Goal: Task Accomplishment & Management: Manage account settings

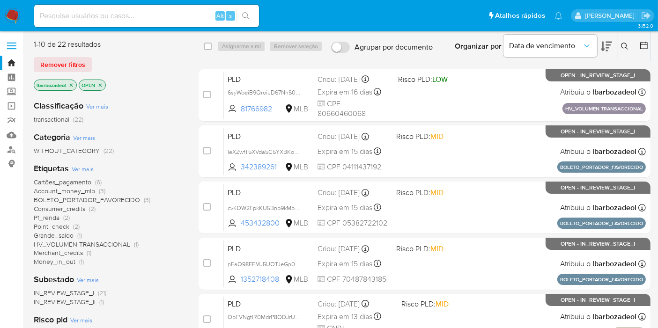
click at [10, 13] on img at bounding box center [13, 16] width 16 height 16
click at [645, 15] on icon "Sair" at bounding box center [646, 15] width 8 height 7
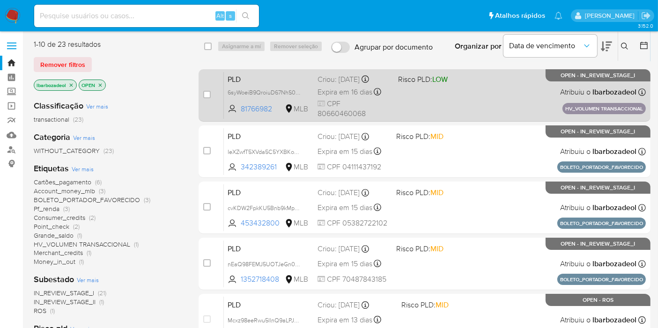
click at [443, 109] on div "PLD 6syWoeiB9QroiuD67NhS0Qq6 81766982 MLB Risco PLD: LOW Criou: 15/07/2025 Crio…" at bounding box center [435, 95] width 422 height 47
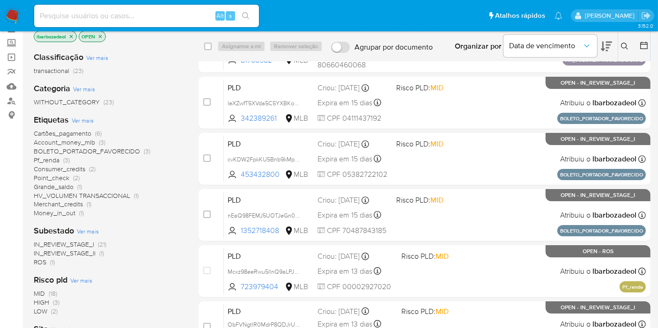
scroll to position [48, 0]
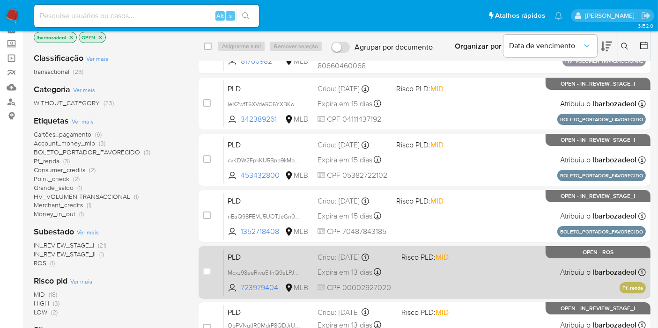
click at [437, 274] on div "PLD Mcxz98eeRwu5IlnQ9aLPJVWd 723979404 MLB Risco PLD: MID Criou: 12/07/2025 Cri…" at bounding box center [435, 272] width 422 height 47
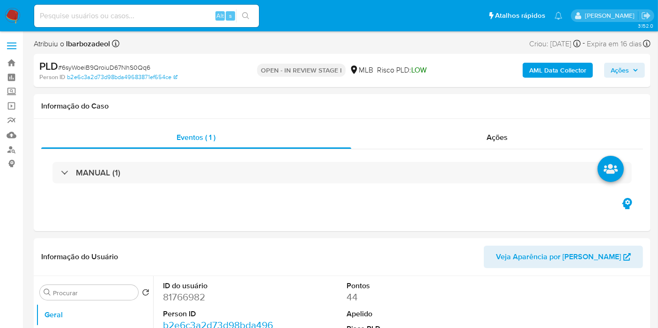
select select "10"
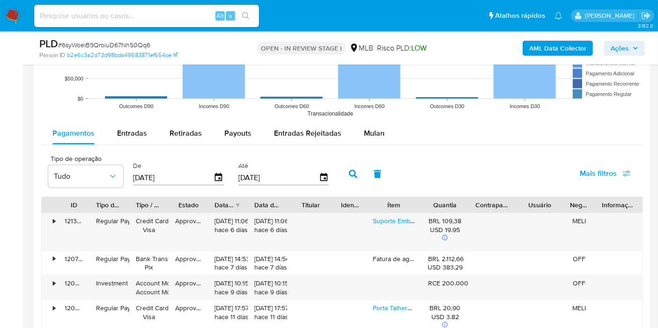
scroll to position [927, 0]
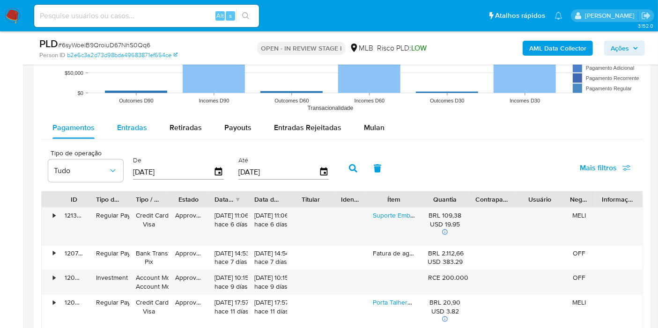
click at [139, 132] on span "Entradas" at bounding box center [132, 127] width 30 height 11
select select "10"
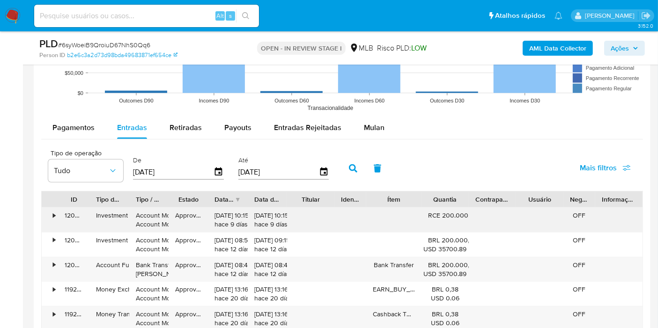
click at [433, 213] on div "RCE 200.000,00" at bounding box center [445, 215] width 34 height 9
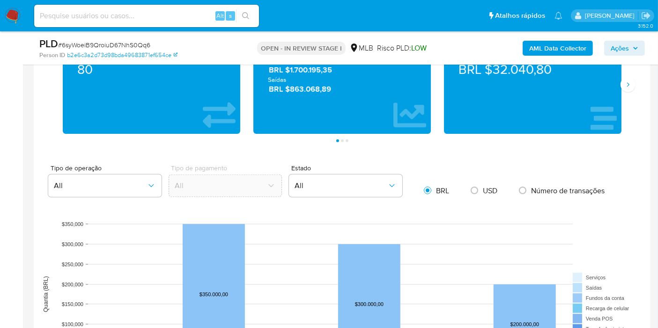
scroll to position [600, 0]
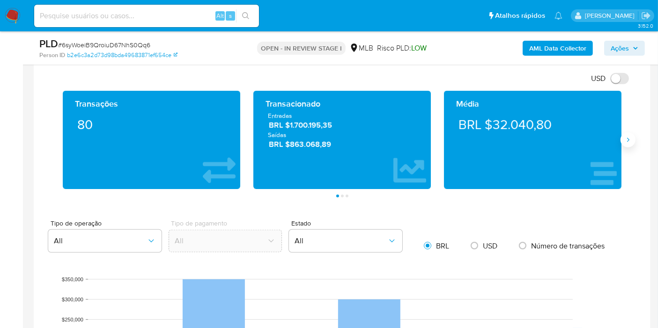
click at [631, 141] on icon "Siguiente" at bounding box center [627, 139] width 7 height 7
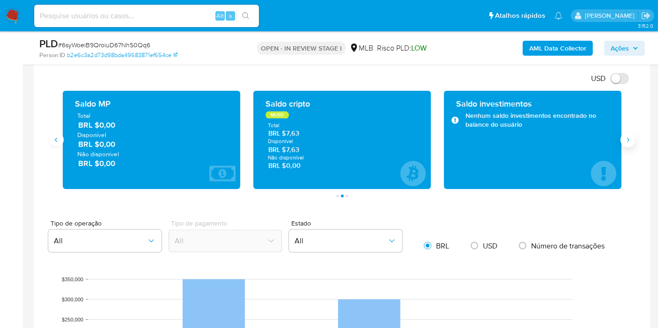
click at [631, 141] on icon "Siguiente" at bounding box center [627, 139] width 7 height 7
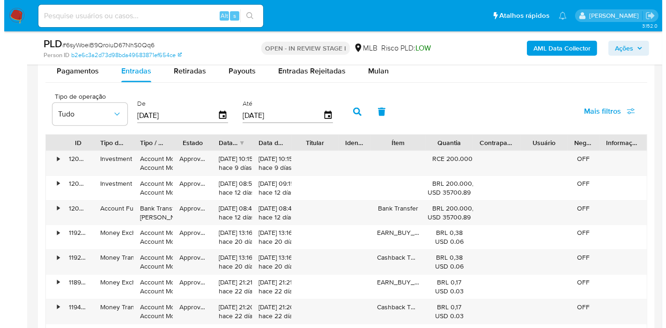
scroll to position [985, 0]
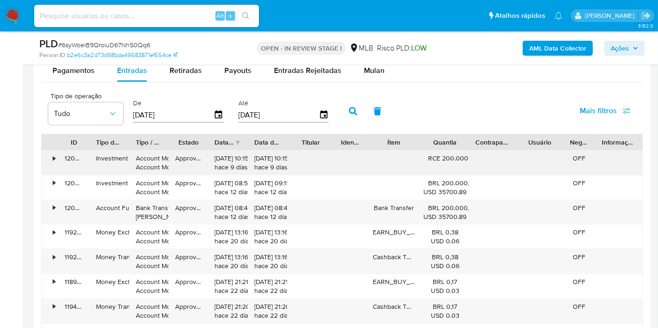
click at [263, 158] on div "04/08/2025 10:15:32 hace 9 días" at bounding box center [267, 163] width 26 height 18
click at [104, 105] on button "Tudo" at bounding box center [85, 114] width 75 height 22
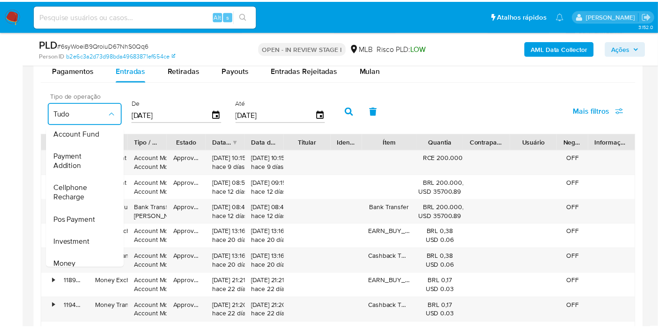
scroll to position [139, 0]
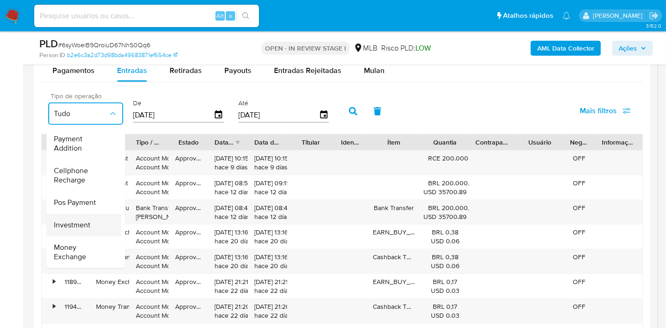
click at [84, 221] on span "Investment" at bounding box center [72, 225] width 37 height 9
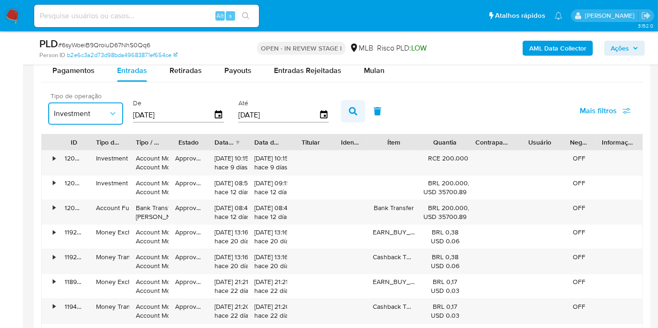
click at [351, 112] on icon "button" at bounding box center [353, 111] width 8 height 8
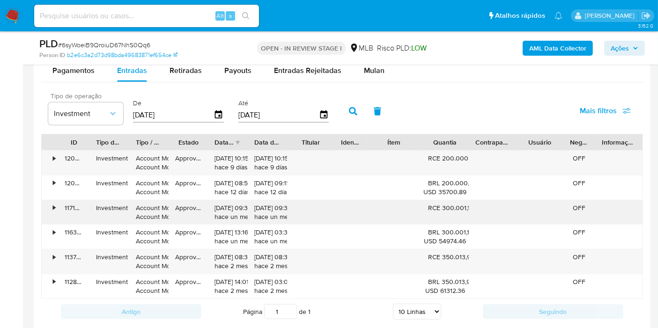
drag, startPoint x: 441, startPoint y: 193, endPoint x: 440, endPoint y: 208, distance: 16.0
click at [440, 208] on div "• 120960644530 Investment Account Money Account Money Approved 04/08/2025 10:15…" at bounding box center [342, 224] width 602 height 149
click at [440, 208] on div "RCE 300.001,14" at bounding box center [445, 208] width 34 height 9
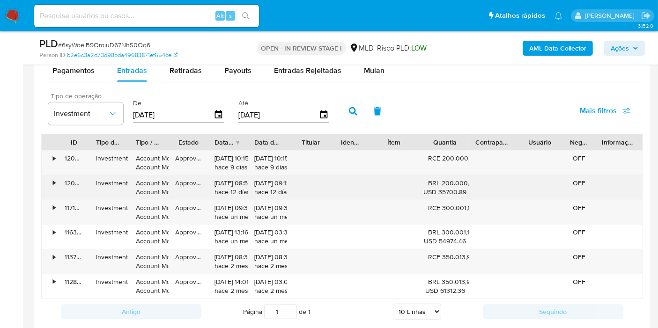
click at [436, 183] on div "BRL 200.000,00 USD 35700.89" at bounding box center [445, 188] width 34 height 18
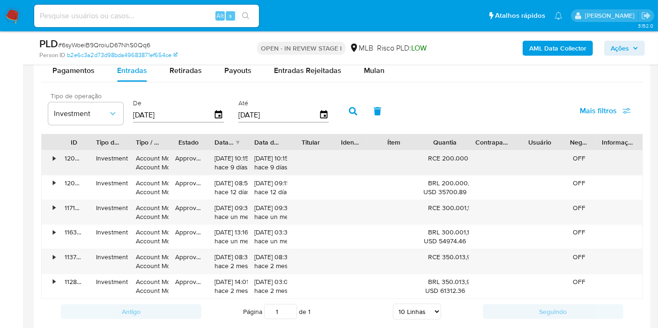
click at [431, 155] on div "RCE 200.000,00" at bounding box center [445, 158] width 34 height 9
click at [52, 158] on div "•" at bounding box center [50, 163] width 16 height 24
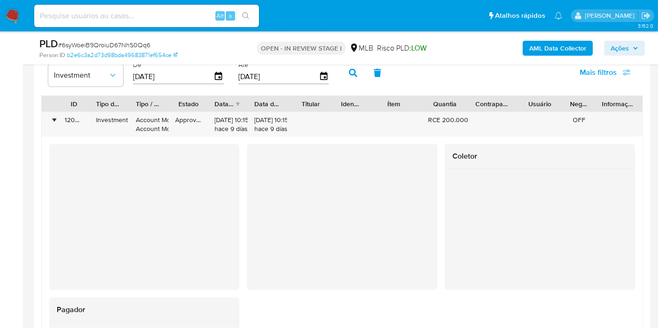
scroll to position [1023, 0]
click at [52, 121] on div "•" at bounding box center [50, 124] width 16 height 24
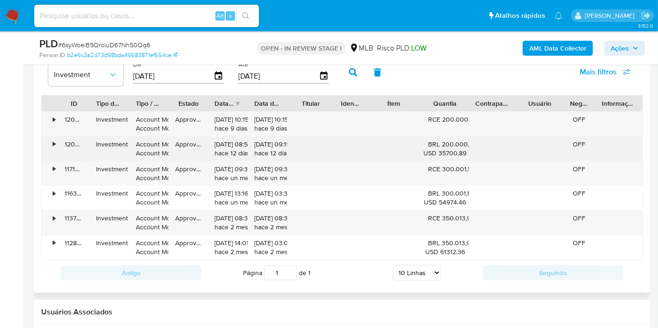
click at [51, 144] on div "•" at bounding box center [50, 149] width 16 height 24
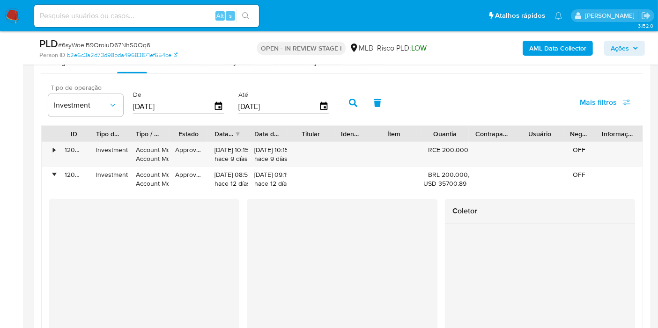
scroll to position [986, 0]
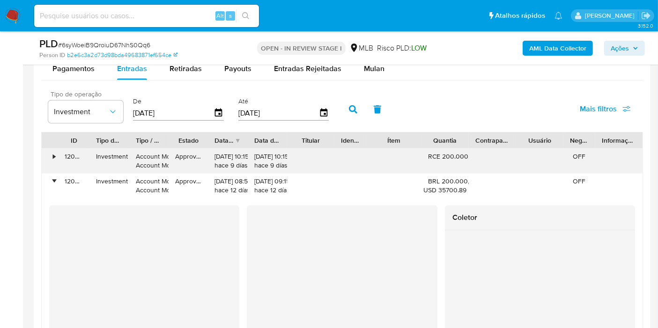
click at [216, 155] on div "04/08/2025 10:15:32 hace 9 días" at bounding box center [228, 161] width 26 height 18
click at [247, 71] on span "Payouts" at bounding box center [237, 68] width 27 height 11
select select "10"
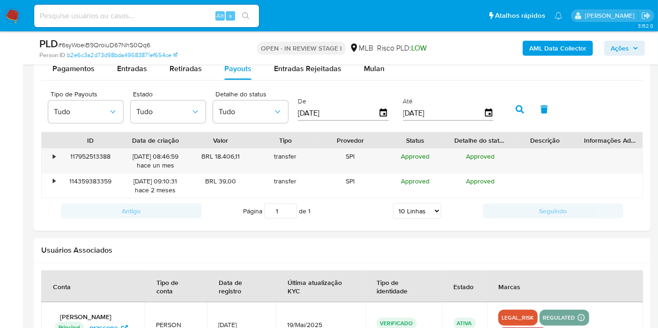
click at [187, 62] on div "PLD # 6syWoeiB9QroiuD67NhS0Qq6 Person ID b2e6c3a2d73d98bda49683871ef654ce OPEN …" at bounding box center [342, 47] width 617 height 33
click at [188, 67] on span "Retiradas" at bounding box center [186, 68] width 32 height 11
select select "10"
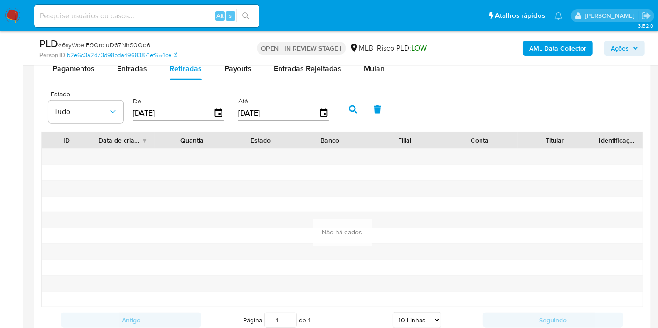
scroll to position [983, 0]
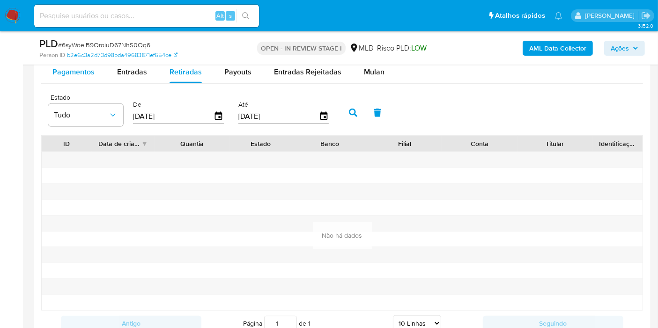
click at [80, 73] on span "Pagamentos" at bounding box center [73, 72] width 42 height 11
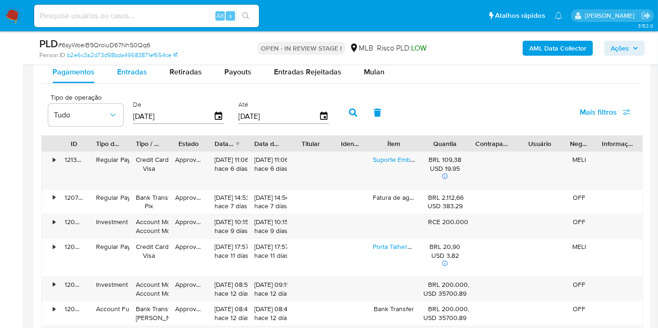
click at [141, 70] on span "Entradas" at bounding box center [132, 72] width 30 height 11
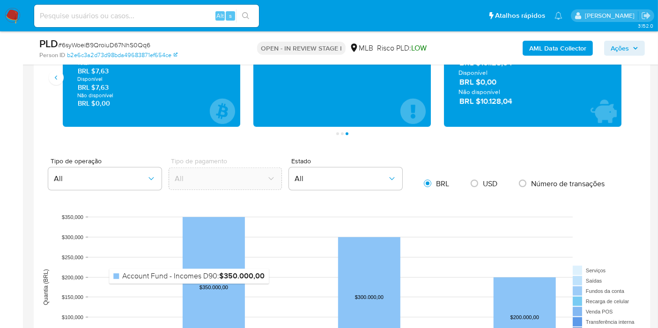
scroll to position [564, 0]
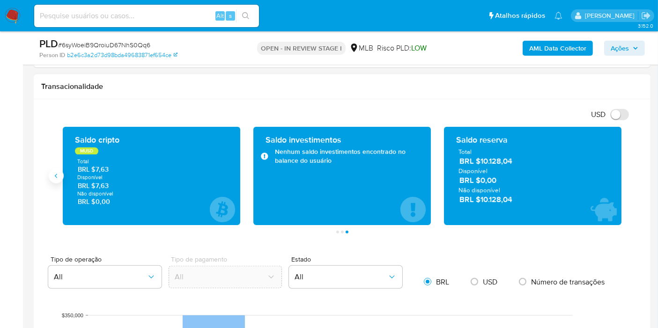
click at [62, 177] on button "Anterior" at bounding box center [56, 176] width 15 height 15
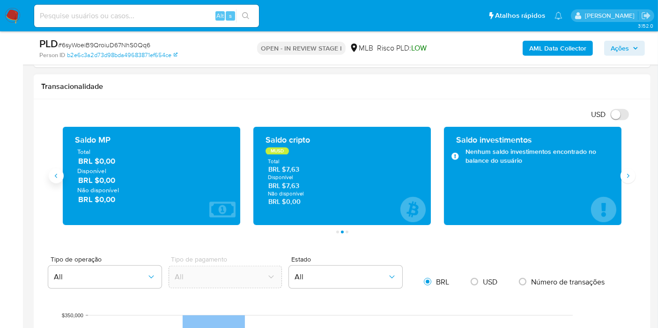
click at [62, 177] on button "Anterior" at bounding box center [56, 176] width 15 height 15
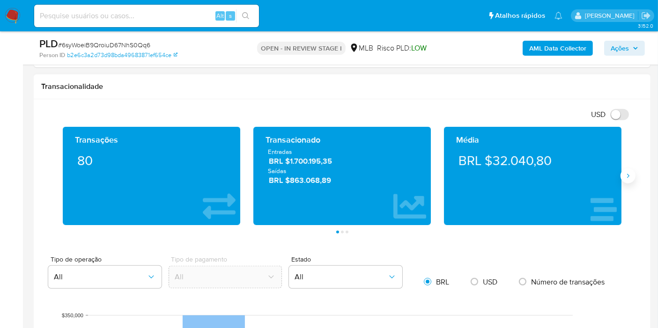
click at [631, 172] on icon "Siguiente" at bounding box center [627, 175] width 7 height 7
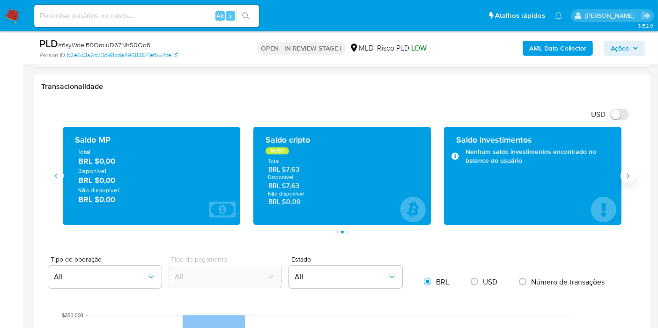
click at [630, 175] on icon "Siguiente" at bounding box center [627, 175] width 7 height 7
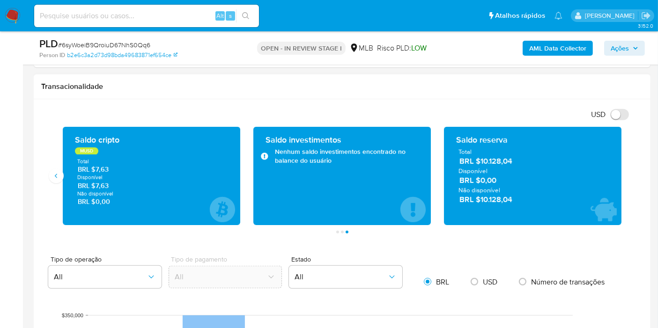
click at [265, 154] on icon "6 de 7" at bounding box center [264, 156] width 7 height 9
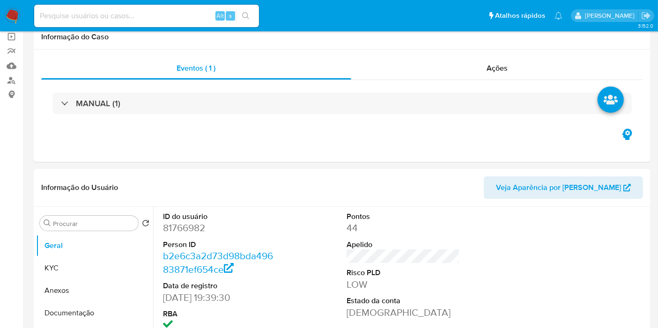
scroll to position [0, 0]
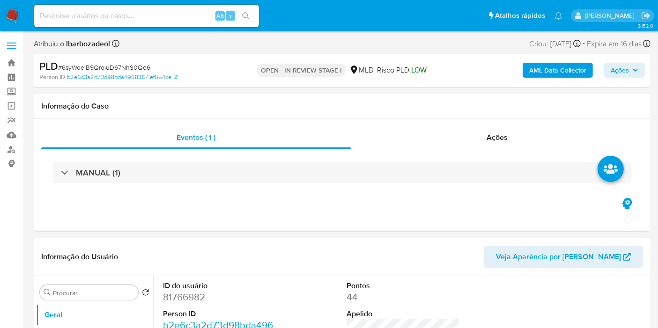
click at [569, 252] on span "Veja Aparência por [PERSON_NAME]" at bounding box center [558, 257] width 125 height 22
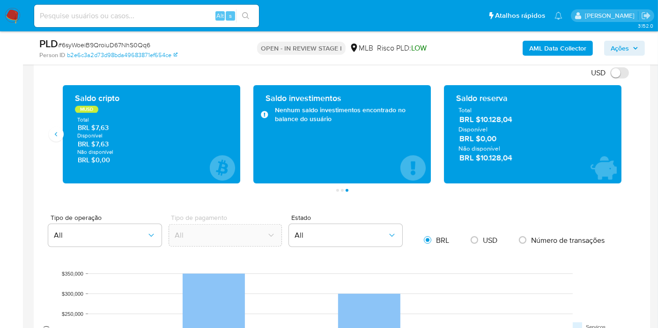
scroll to position [607, 0]
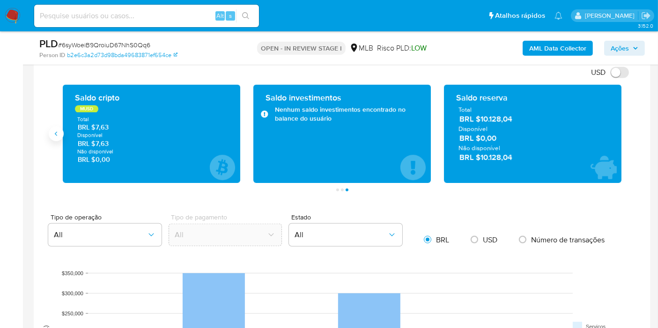
click at [55, 131] on icon "Anterior" at bounding box center [55, 133] width 7 height 7
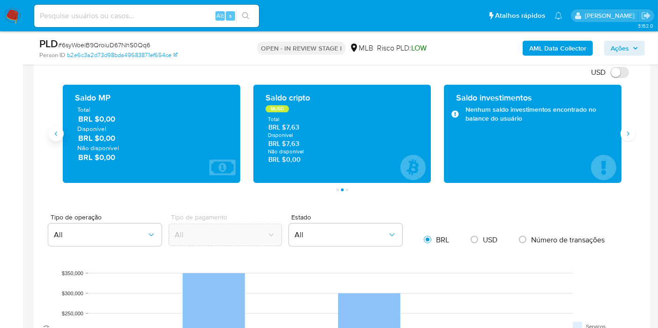
click at [55, 133] on icon "Anterior" at bounding box center [56, 134] width 2 height 4
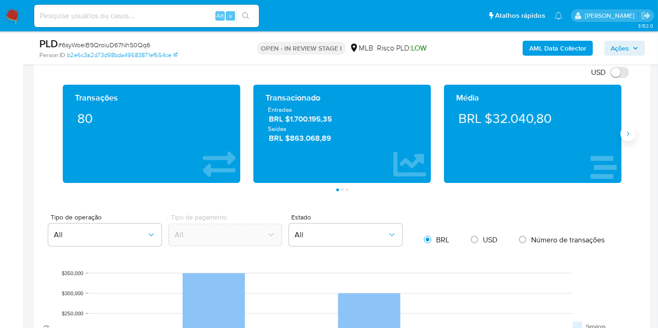
click at [631, 133] on icon "Siguiente" at bounding box center [627, 133] width 7 height 7
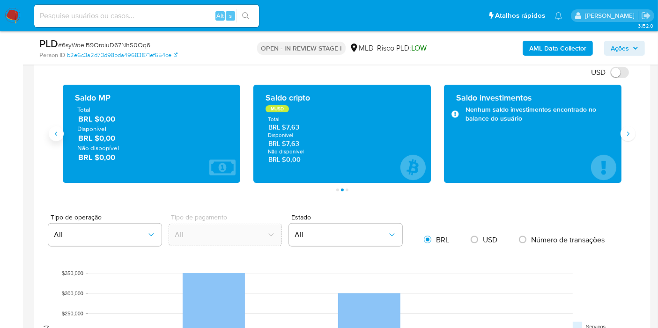
click at [56, 133] on icon "Anterior" at bounding box center [55, 133] width 7 height 7
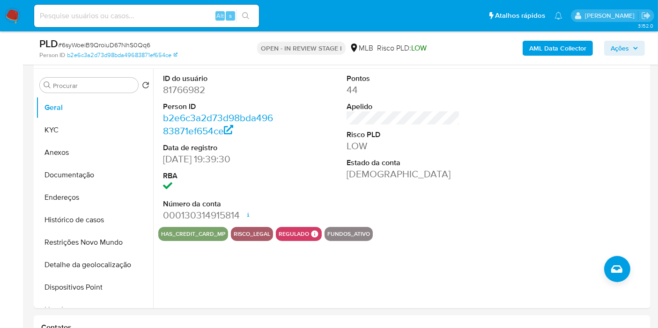
scroll to position [174, 0]
click at [194, 89] on dd "81766982" at bounding box center [219, 90] width 113 height 13
copy dd "81766982"
click at [638, 186] on div at bounding box center [587, 148] width 123 height 158
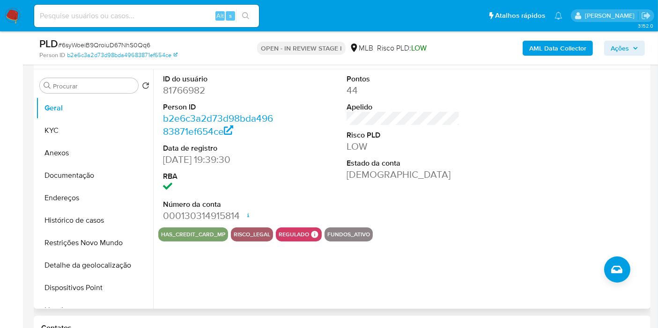
scroll to position [148, 0]
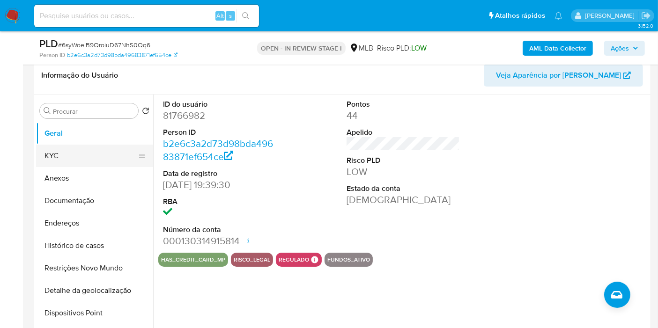
click at [97, 160] on button "KYC" at bounding box center [91, 156] width 110 height 22
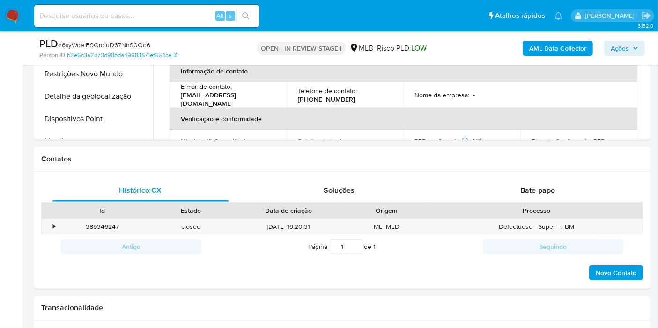
scroll to position [345, 0]
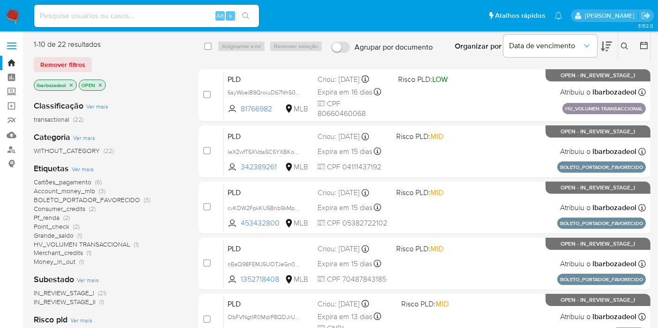
click at [71, 84] on icon "close-filter" at bounding box center [71, 85] width 6 height 6
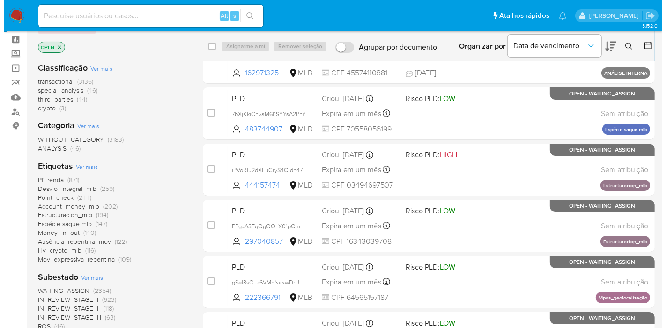
scroll to position [52, 0]
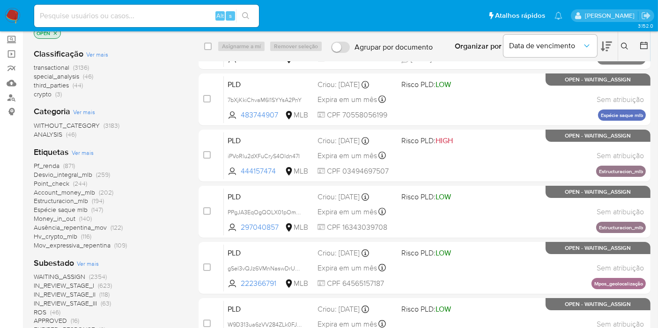
click at [78, 151] on span "Ver mais" at bounding box center [83, 152] width 22 height 8
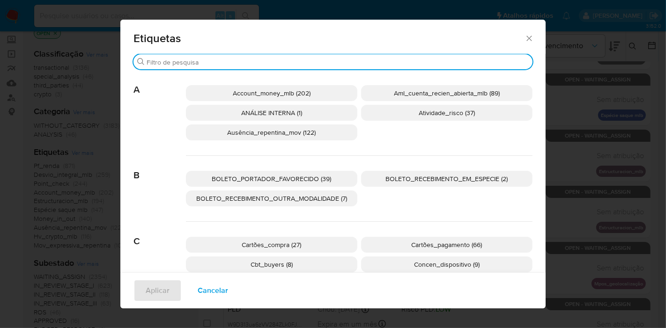
click at [355, 59] on input "Buscar" at bounding box center [338, 62] width 382 height 8
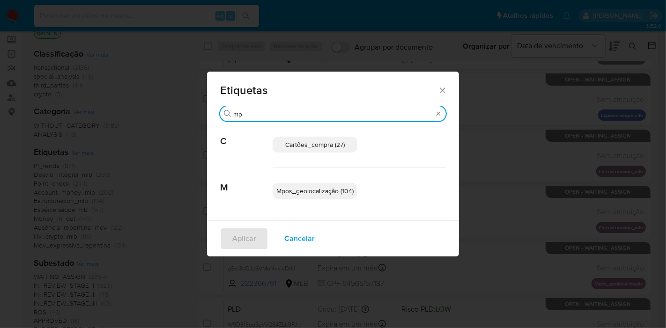
type input "mp"
click at [336, 196] on p "Mpos_geolocalização (104)" at bounding box center [315, 191] width 85 height 16
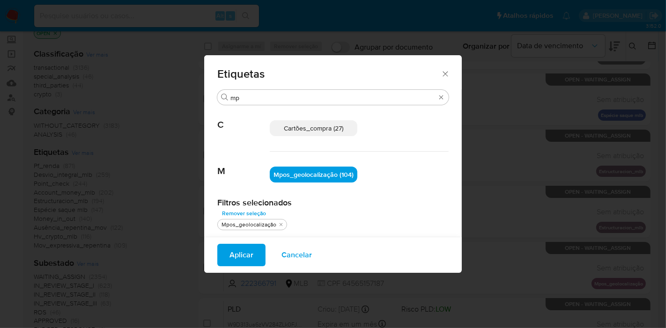
drag, startPoint x: 241, startPoint y: 254, endPoint x: 241, endPoint y: 247, distance: 7.0
click at [241, 254] on span "Aplicar" at bounding box center [242, 255] width 24 height 21
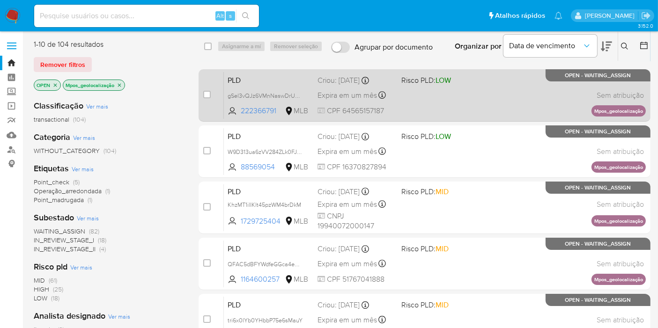
click at [451, 97] on div "PLD gSel3vQJz6VMnNaswDrUnWpk 222366791 MLB Risco PLD: LOW Criou: 12/08/2025 Cri…" at bounding box center [435, 95] width 422 height 47
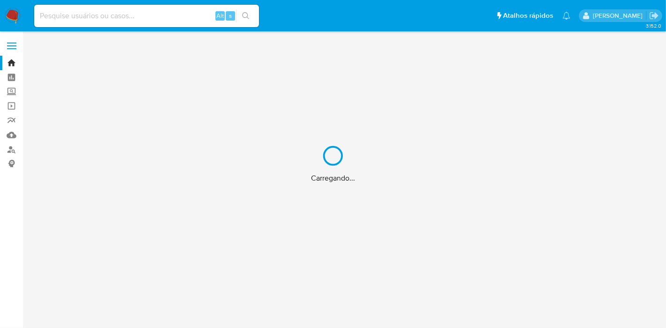
click at [130, 12] on div "Carregando..." at bounding box center [333, 164] width 666 height 328
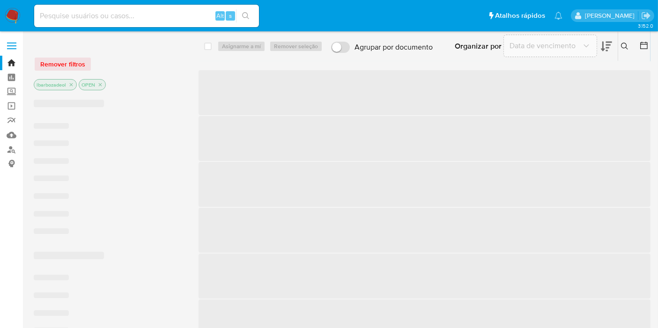
click at [118, 15] on input at bounding box center [146, 16] width 225 height 12
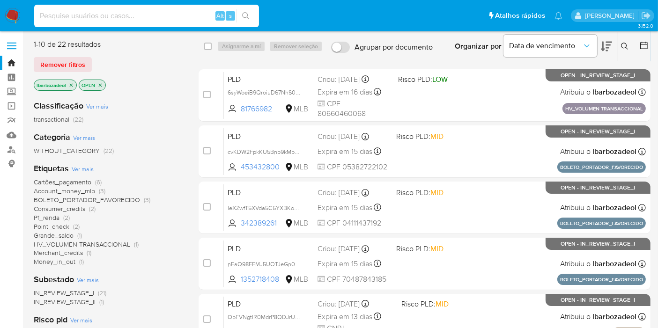
paste input "nw0IFkWdmn8szF2NWd2wsX1S"
type input "nw0IFkWdmn8szF2NWd2wsX1S"
click at [251, 14] on button "search-icon" at bounding box center [245, 15] width 19 height 13
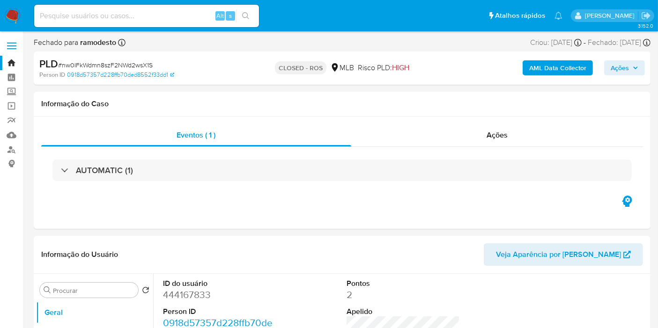
select select "10"
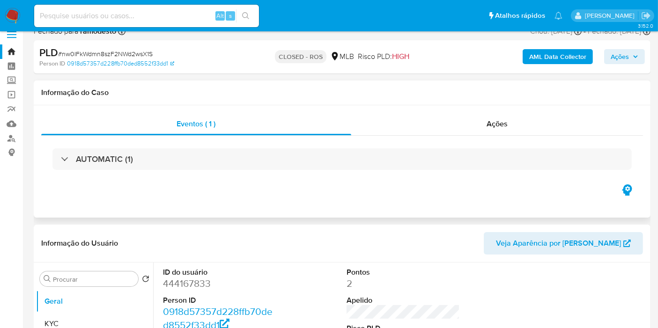
scroll to position [19, 0]
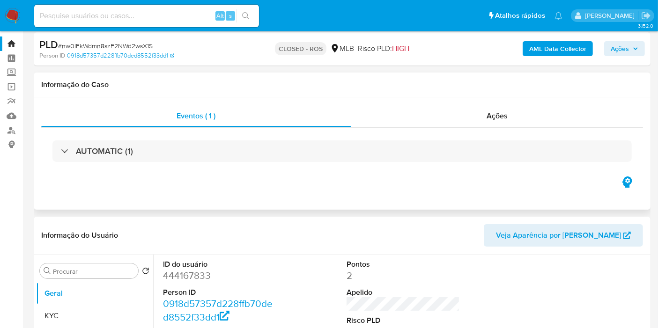
click at [193, 150] on div "AUTOMATIC (1)" at bounding box center [341, 152] width 579 height 22
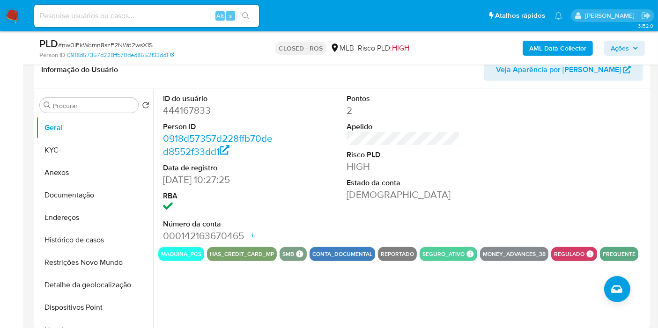
scroll to position [515, 0]
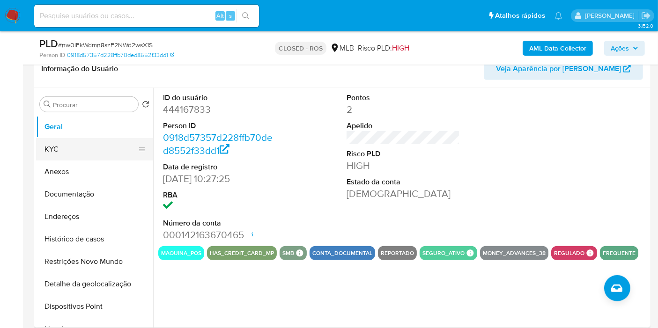
click at [90, 148] on button "KYC" at bounding box center [91, 149] width 110 height 22
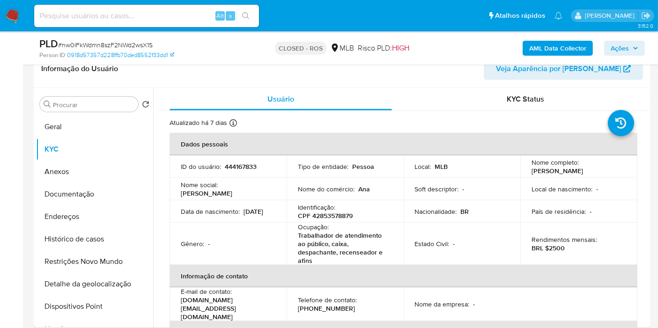
click at [330, 215] on p "CPF 42853578879" at bounding box center [325, 216] width 55 height 8
copy p "42853578879"
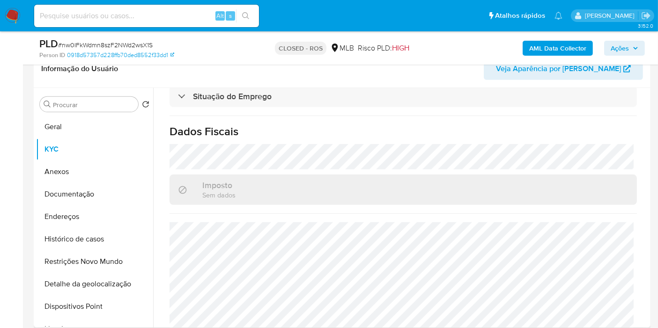
scroll to position [520, 0]
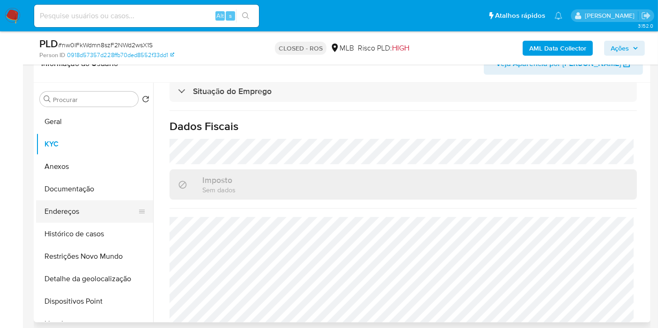
click at [69, 216] on button "Endereços" at bounding box center [91, 211] width 110 height 22
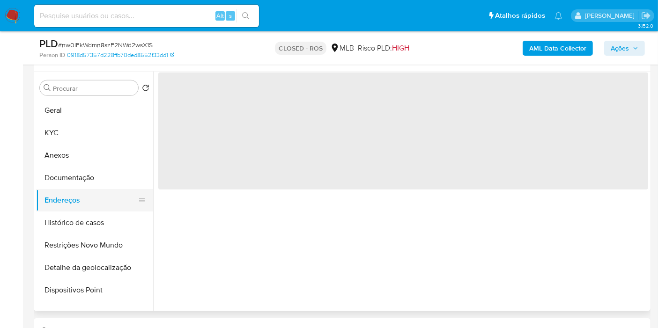
scroll to position [0, 0]
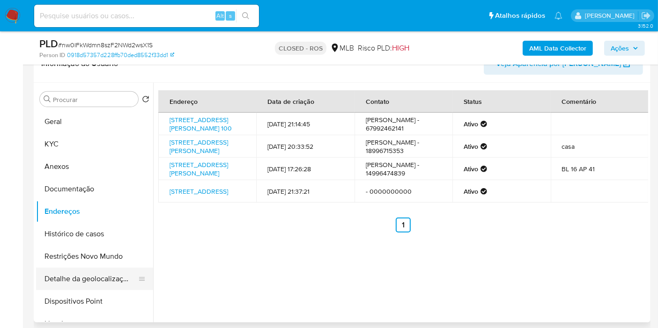
click at [86, 277] on button "Detalhe da geolocalização" at bounding box center [91, 279] width 110 height 22
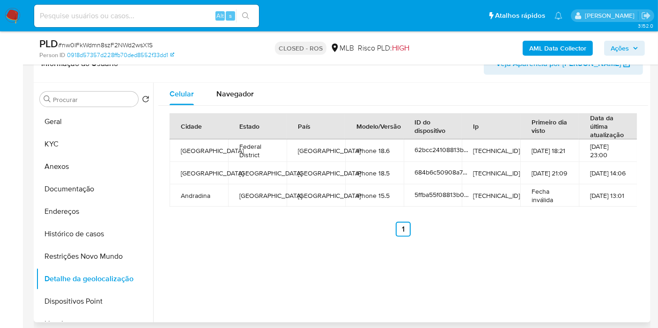
drag, startPoint x: 556, startPoint y: 176, endPoint x: 520, endPoint y: 166, distance: 37.3
click at [520, 166] on td "12-06-2025 21:09" at bounding box center [549, 173] width 59 height 22
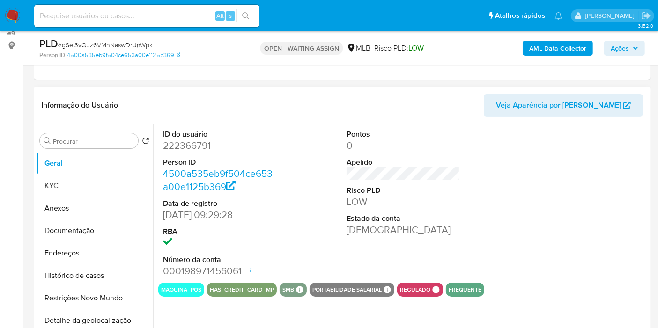
scroll to position [156, 0]
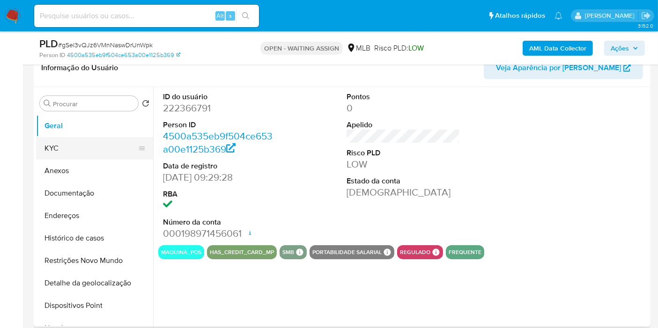
select select "10"
click at [87, 150] on button "KYC" at bounding box center [91, 148] width 110 height 22
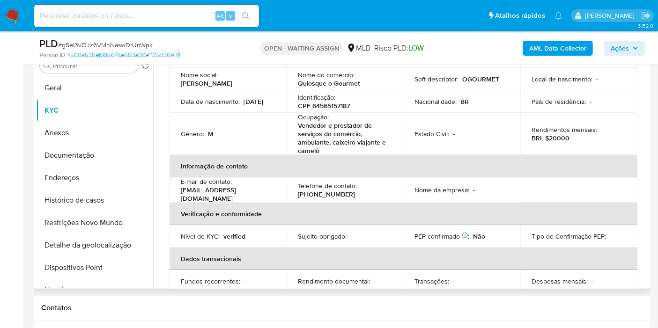
scroll to position [0, 0]
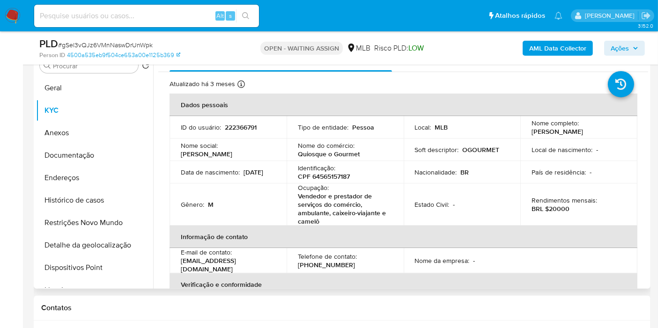
click at [337, 176] on p "CPF 64565157187" at bounding box center [324, 176] width 52 height 8
copy p "64565157187"
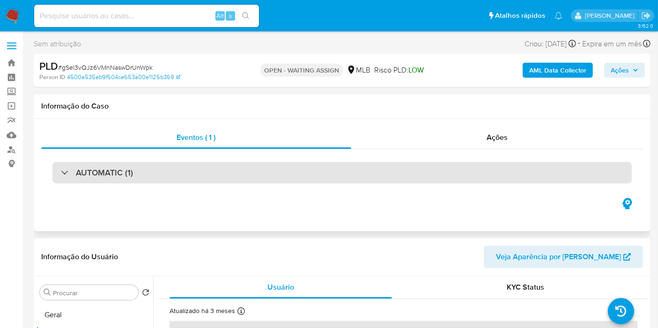
click at [376, 181] on div "AUTOMATIC (1)" at bounding box center [341, 173] width 579 height 22
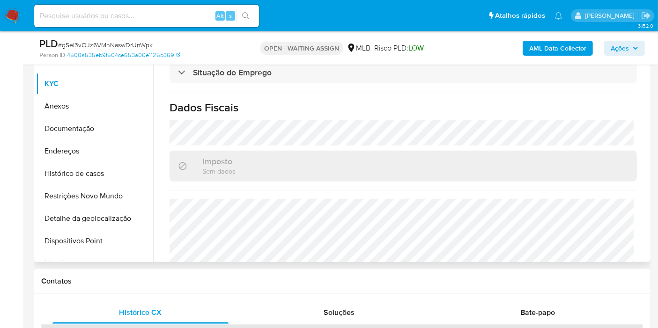
scroll to position [454, 0]
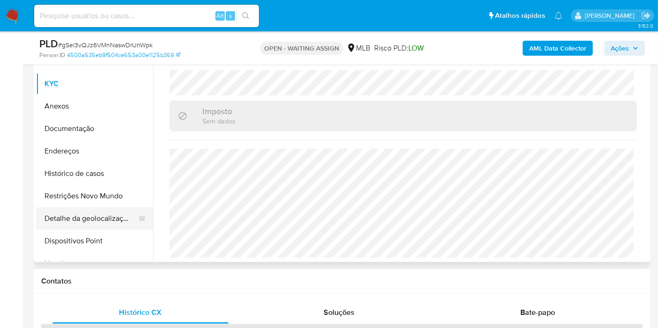
click at [85, 219] on button "Detalhe da geolocalização" at bounding box center [91, 218] width 110 height 22
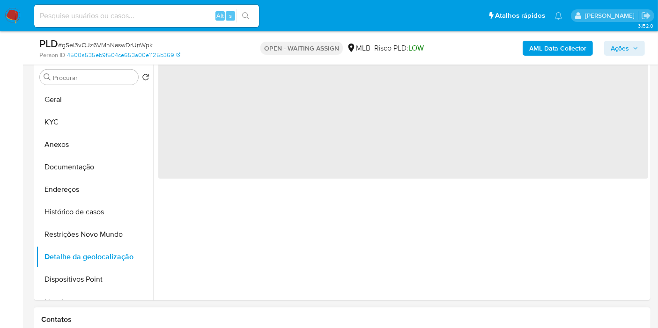
scroll to position [572, 0]
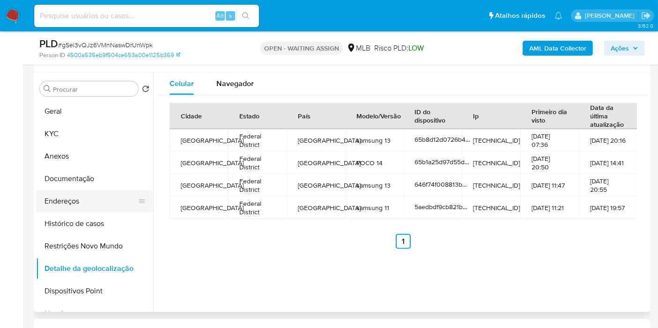
click at [87, 201] on button "Endereços" at bounding box center [91, 201] width 110 height 22
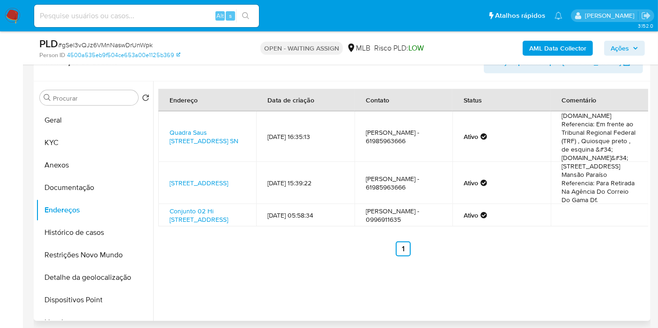
scroll to position [567, 0]
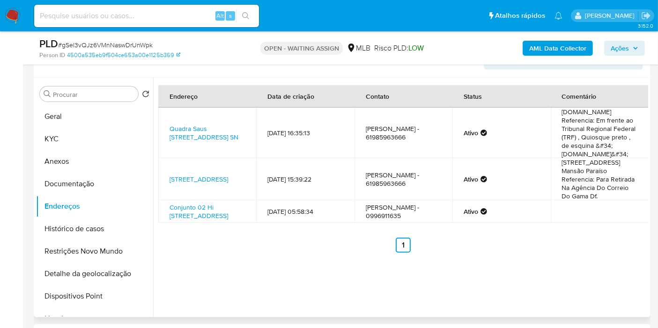
click at [290, 217] on td "26/07/2016 05:58:34" at bounding box center [305, 211] width 98 height 22
click at [65, 136] on button "KYC" at bounding box center [91, 139] width 110 height 22
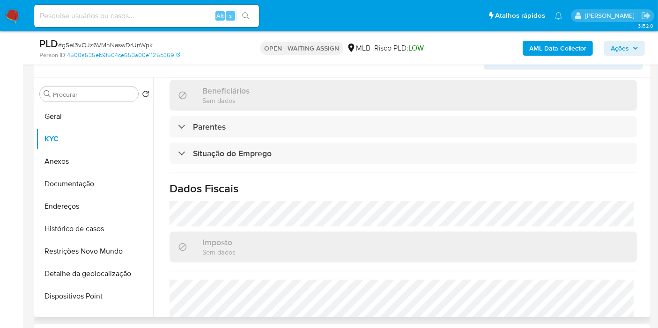
scroll to position [376, 0]
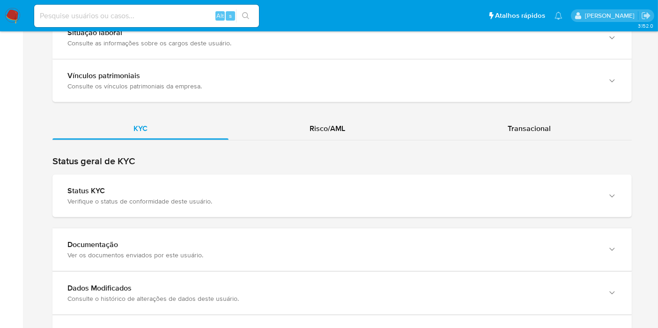
scroll to position [765, 0]
click at [520, 123] on span "Transacional" at bounding box center [529, 128] width 43 height 11
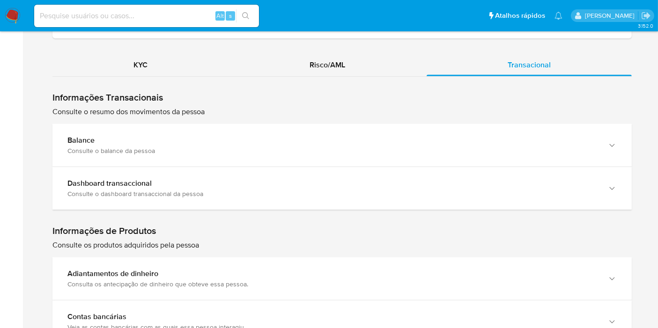
scroll to position [829, 0]
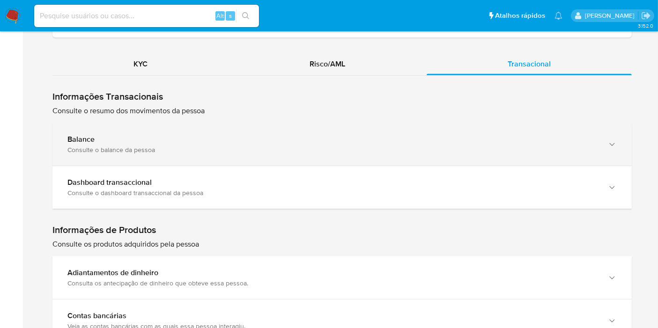
click at [253, 146] on div "Consulte o balance da pessoa" at bounding box center [332, 150] width 531 height 8
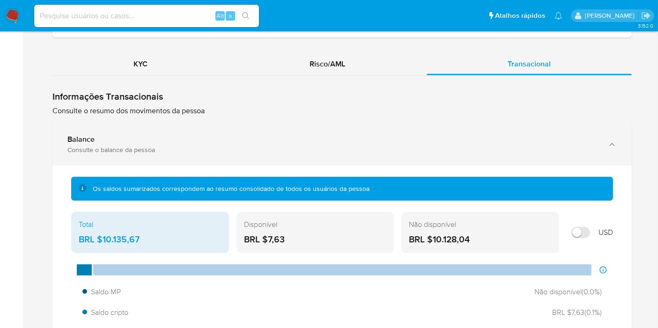
click at [253, 146] on div "Consulte o balance da pessoa" at bounding box center [332, 150] width 531 height 8
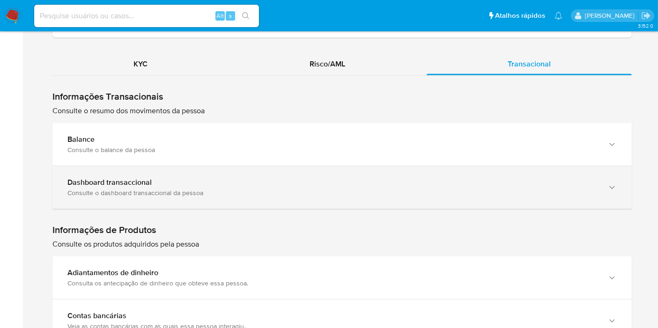
click at [227, 182] on div "Dashboard transaccional" at bounding box center [332, 182] width 531 height 9
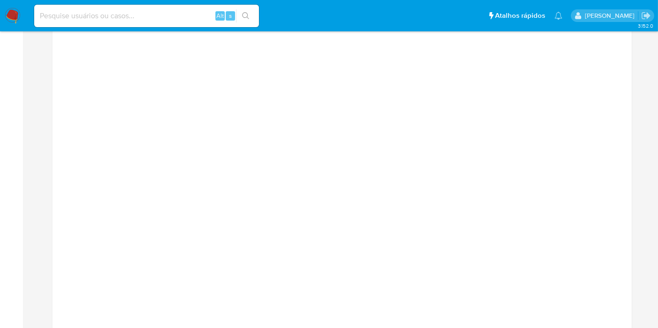
scroll to position [1219, 0]
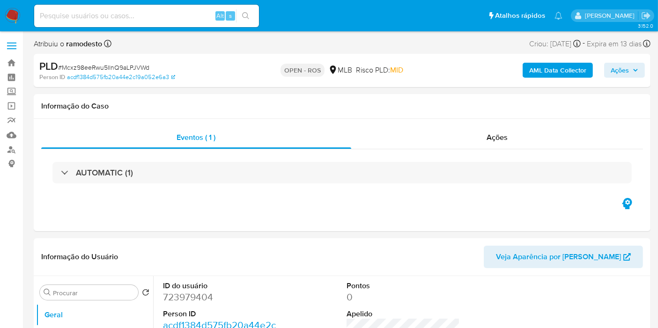
select select "10"
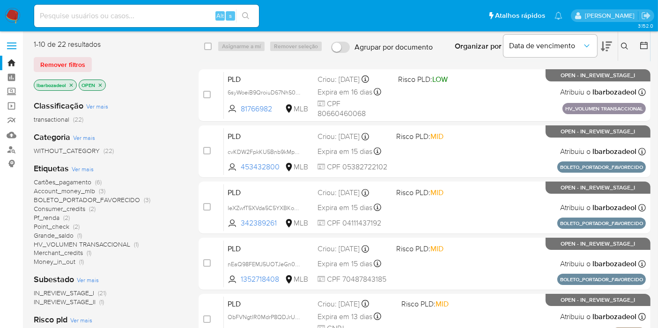
click at [15, 17] on img at bounding box center [13, 16] width 16 height 16
click at [95, 190] on span "Account_money_mlb (3)" at bounding box center [70, 191] width 72 height 9
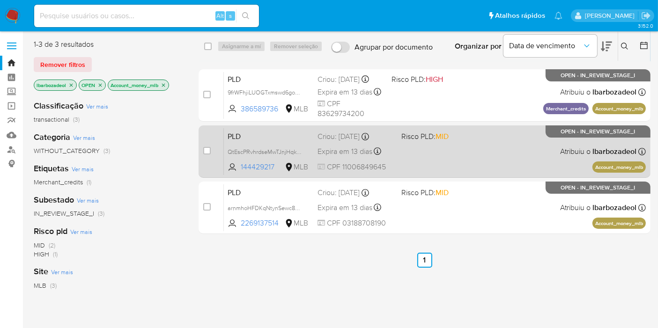
click at [473, 158] on div "PLD QtEscPRvhrdseMwTJnjHqkRM 144429217 MLB Risco PLD: MID Criou: [DATE] Criou: …" at bounding box center [435, 151] width 422 height 47
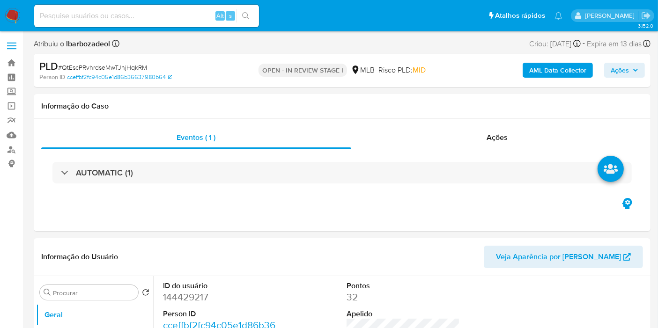
select select "10"
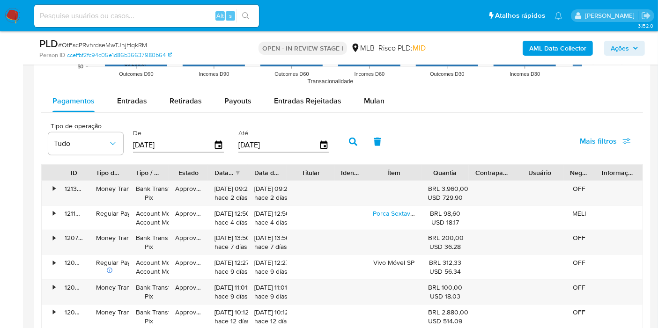
scroll to position [985, 0]
click at [372, 99] on span "Mulan" at bounding box center [374, 101] width 21 height 11
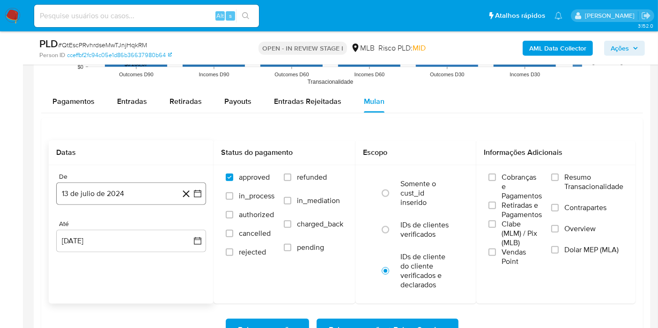
click at [155, 196] on button "13 de julio de 2024" at bounding box center [131, 194] width 150 height 22
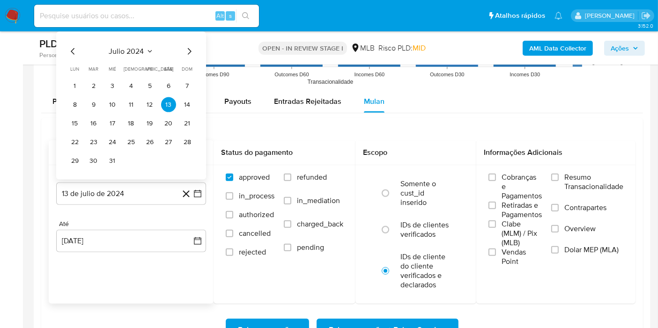
click at [127, 49] on span "julio 2024" at bounding box center [126, 51] width 35 height 9
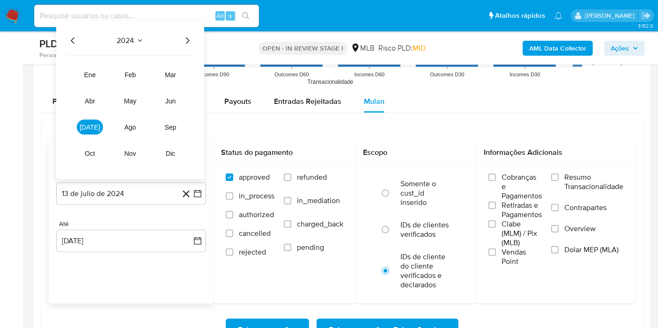
click at [186, 40] on icon "Año siguiente" at bounding box center [187, 40] width 11 height 11
click at [170, 101] on span "jun" at bounding box center [170, 100] width 11 height 7
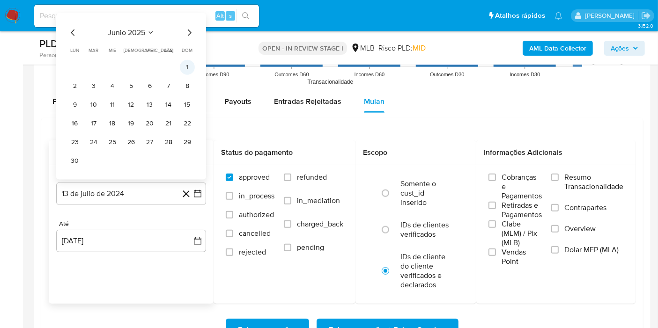
click at [188, 63] on button "1" at bounding box center [187, 67] width 15 height 15
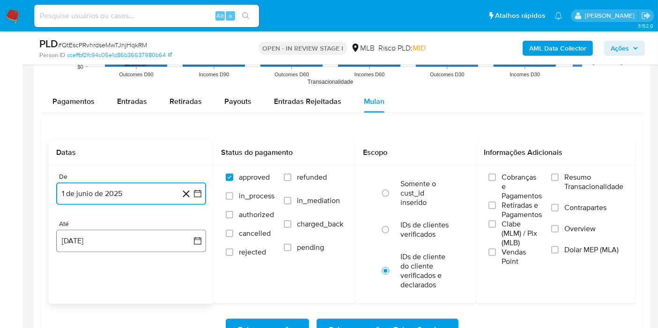
click at [126, 243] on button "[DATE]" at bounding box center [131, 241] width 150 height 22
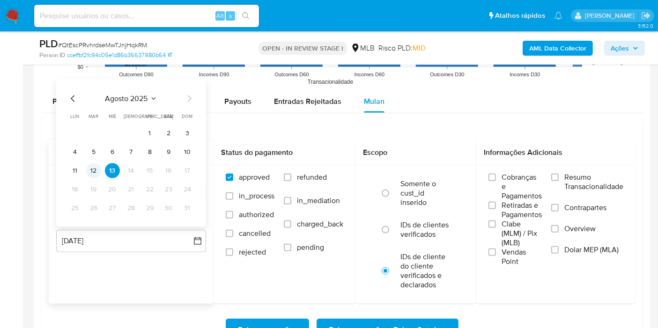
click at [93, 174] on button "12" at bounding box center [93, 170] width 15 height 15
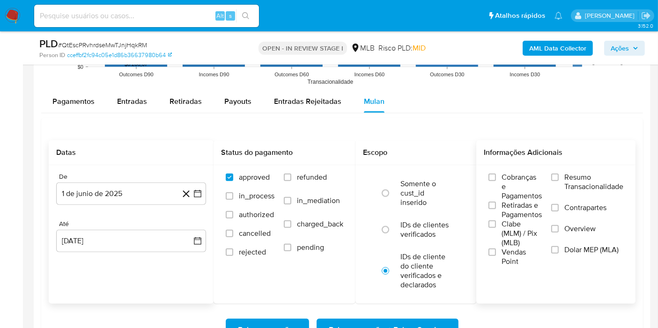
click at [564, 179] on span "Resumo Transacionalidade" at bounding box center [593, 182] width 59 height 19
click at [559, 179] on input "Resumo Transacionalidade" at bounding box center [554, 177] width 7 height 7
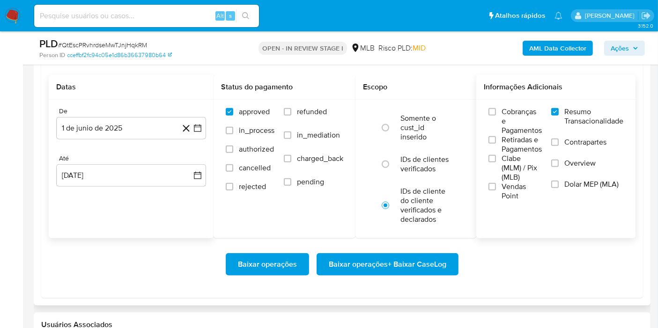
scroll to position [1056, 0]
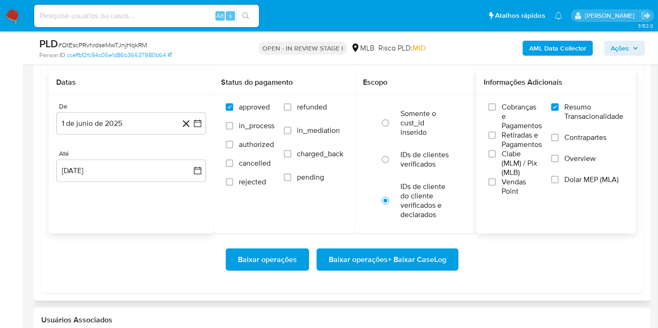
click at [413, 267] on span "Baixar operações + Baixar CaseLog" at bounding box center [388, 260] width 118 height 21
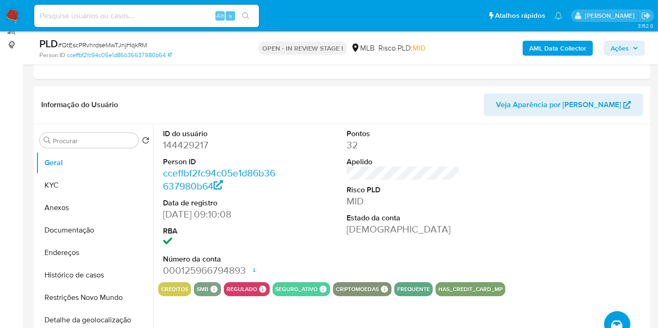
scroll to position [122, 0]
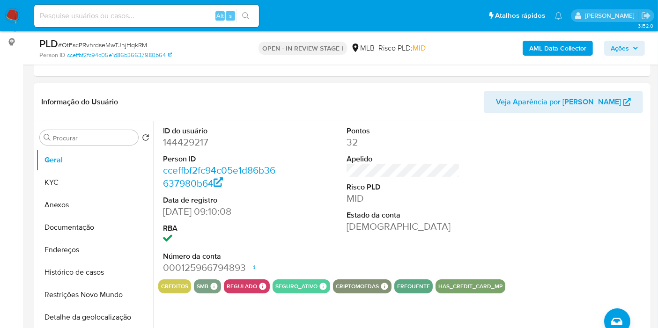
click at [636, 156] on div at bounding box center [587, 200] width 123 height 158
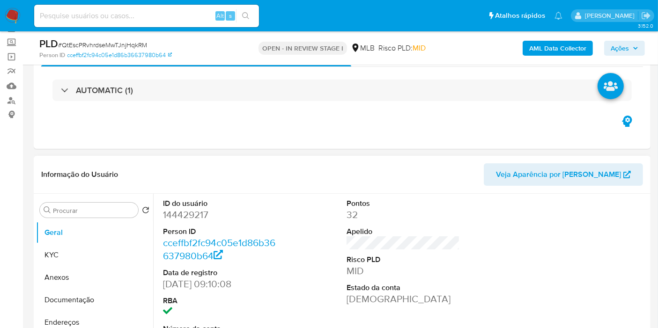
scroll to position [21, 0]
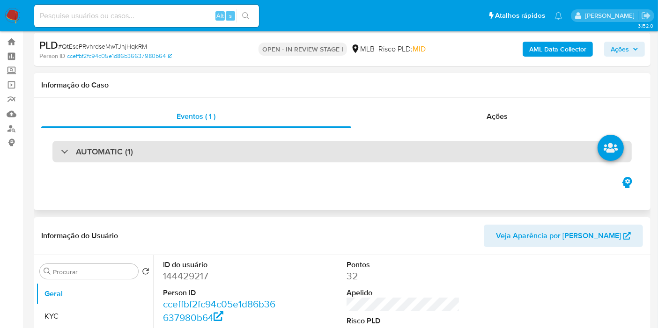
click at [399, 153] on div "AUTOMATIC (1)" at bounding box center [341, 152] width 579 height 22
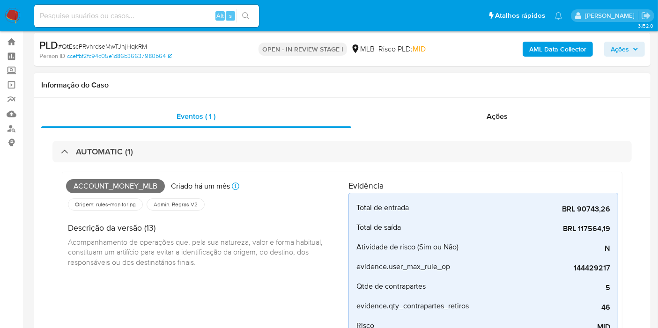
click at [148, 185] on span "Account_money_mlb" at bounding box center [115, 186] width 99 height 14
copy span "Account_money_mlb"
click at [626, 46] on span "Ações" at bounding box center [620, 49] width 18 height 15
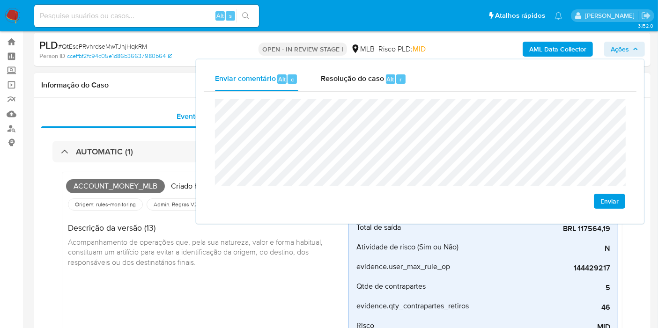
click at [170, 98] on div "Eventos ( 1 ) Ações AUTOMATIC (1) Account_money_mlb Criado há um mês Criado: [D…" at bounding box center [342, 276] width 617 height 356
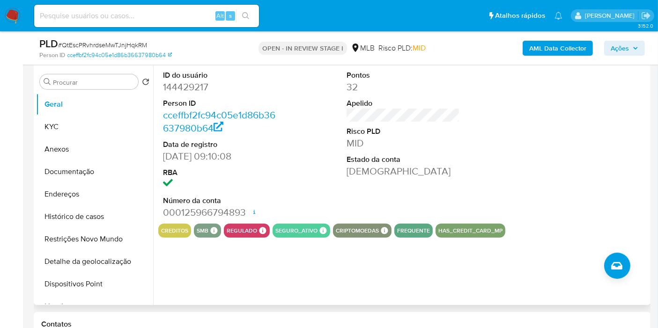
scroll to position [419, 0]
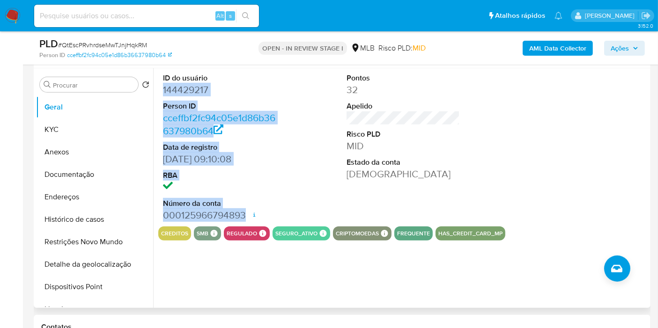
drag, startPoint x: 176, startPoint y: 96, endPoint x: 244, endPoint y: 210, distance: 132.9
click at [244, 210] on div "ID do usuário 144429217 Person ID cceffbf2fc94c05e1d86b36637980b64 Data de regi…" at bounding box center [219, 147] width 123 height 158
copy dl "144429217 Person ID cceffbf2fc94c05e1d86b36637980b64 Data de registro [DATE] 09…"
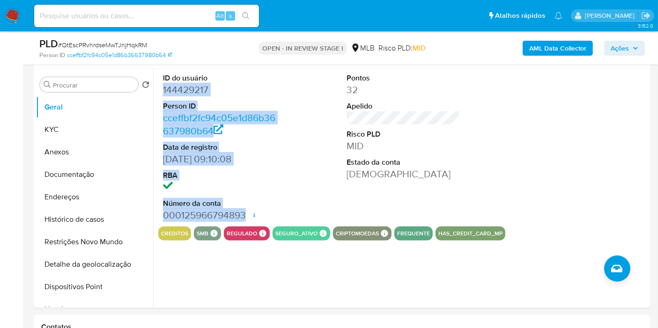
click at [632, 46] on span "Ações" at bounding box center [625, 48] width 28 height 13
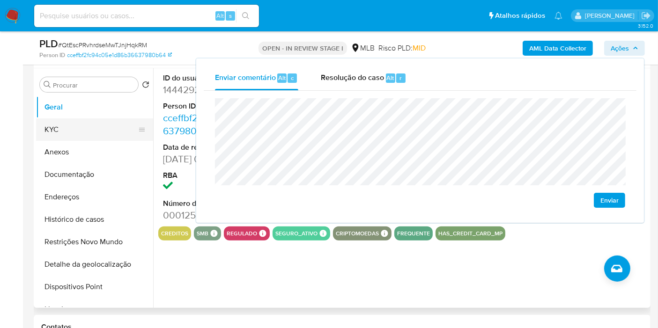
click at [88, 137] on button "KYC" at bounding box center [91, 129] width 110 height 22
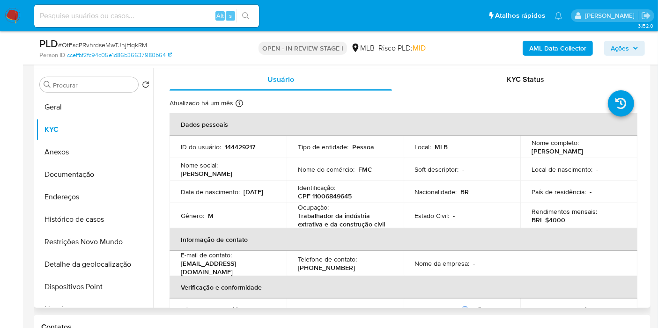
click at [326, 198] on p "CPF 11006849645" at bounding box center [325, 196] width 54 height 8
copy p "11006849645"
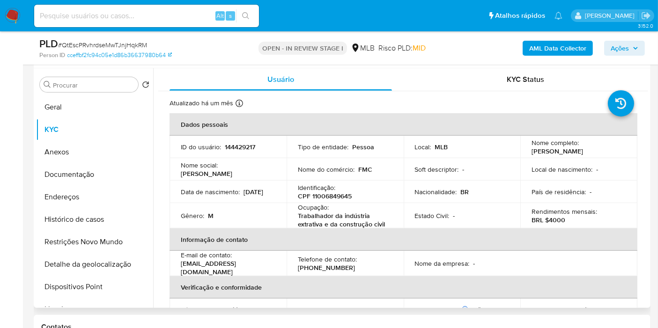
click at [344, 193] on p "CPF 11006849645" at bounding box center [325, 196] width 54 height 8
copy p "11006849645"
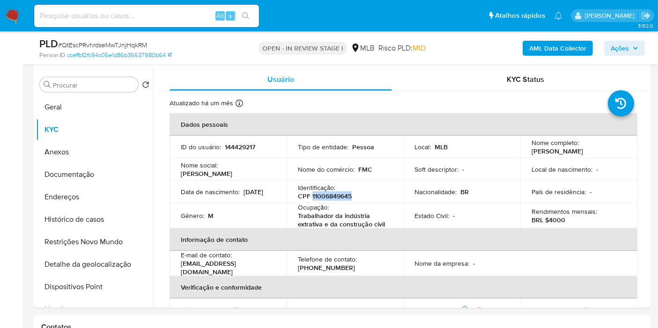
click at [614, 50] on span "Ações" at bounding box center [620, 48] width 18 height 15
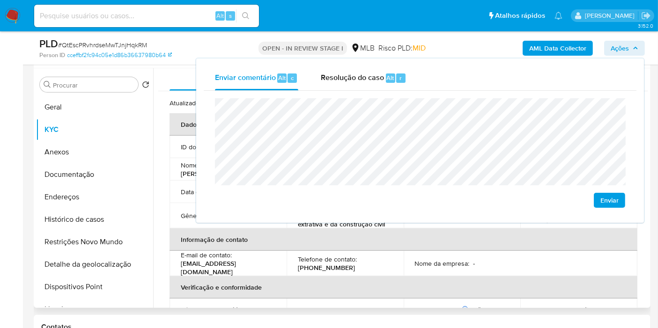
click at [419, 260] on p "Nome da empresa :" at bounding box center [442, 263] width 55 height 8
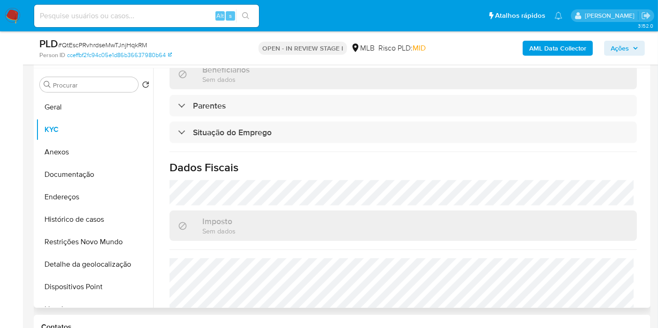
scroll to position [428, 0]
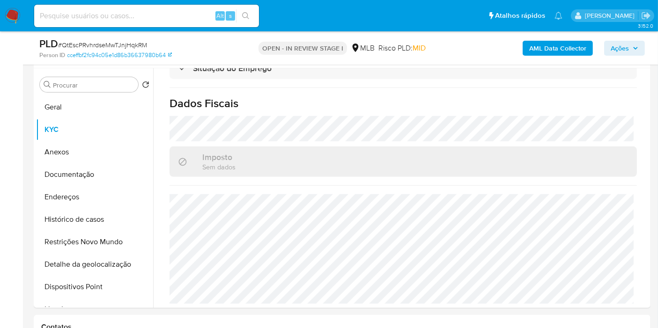
click at [617, 44] on span "Ações" at bounding box center [620, 48] width 18 height 15
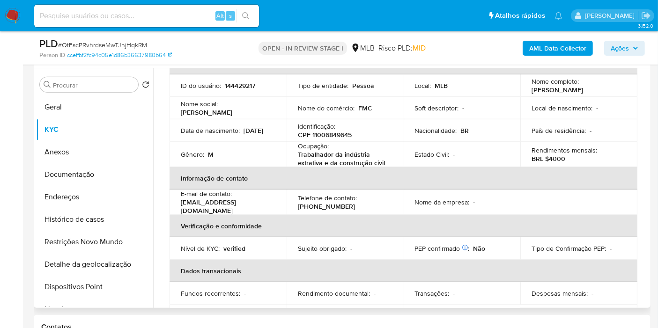
scroll to position [57, 0]
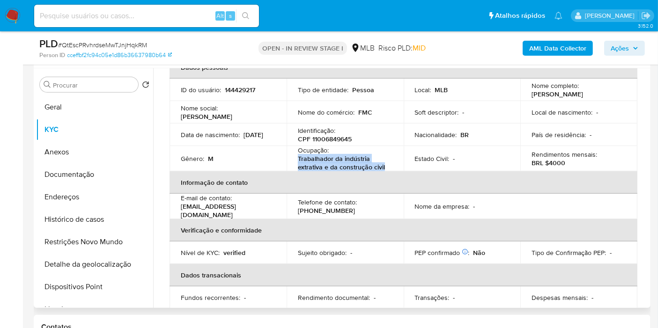
drag, startPoint x: 297, startPoint y: 157, endPoint x: 395, endPoint y: 163, distance: 98.1
click at [395, 163] on td "Ocupação : Trabalhador da indústria extrativa e da construção civil" at bounding box center [345, 158] width 117 height 25
copy p "Trabalhador da indústria extrativa e da construção civil"
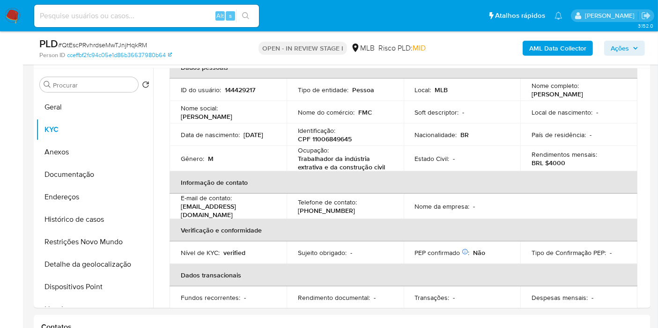
click at [635, 39] on div "AML Data Collector Ações" at bounding box center [545, 48] width 200 height 22
click at [635, 43] on span "Ações" at bounding box center [625, 48] width 28 height 13
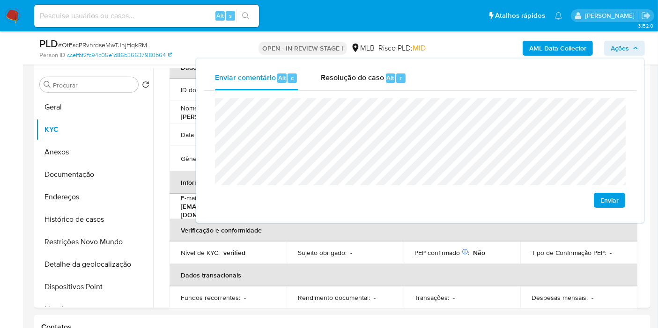
click at [0, 0] on lt-em "de" at bounding box center [0, 0] width 0 height 0
